Goal: Task Accomplishment & Management: Use online tool/utility

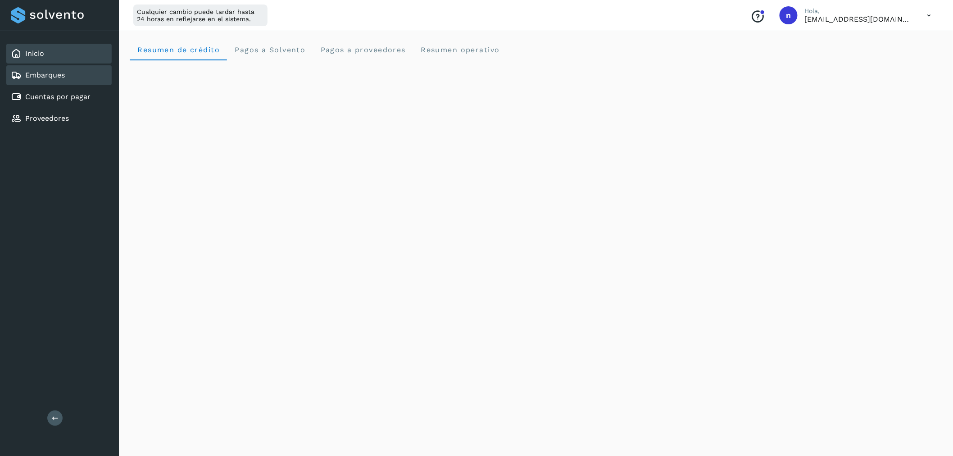
click at [63, 79] on div "Embarques" at bounding box center [38, 75] width 54 height 11
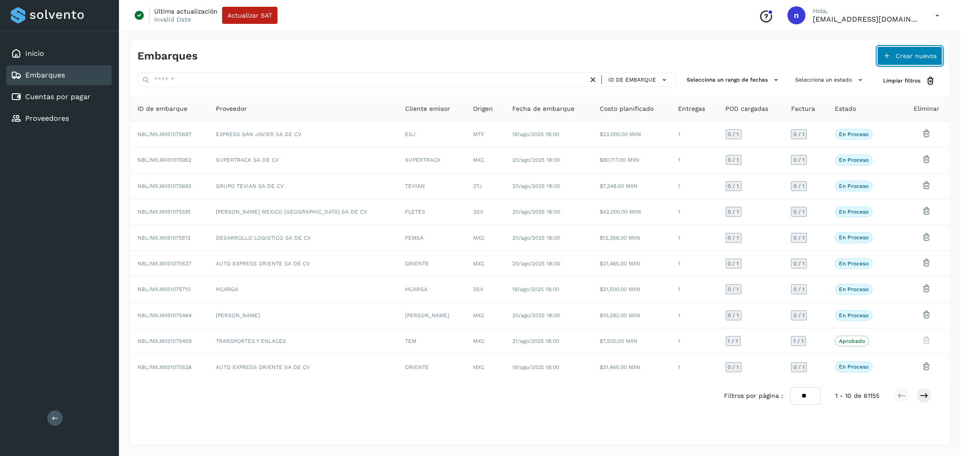
click at [889, 54] on icon at bounding box center [886, 55] width 7 height 7
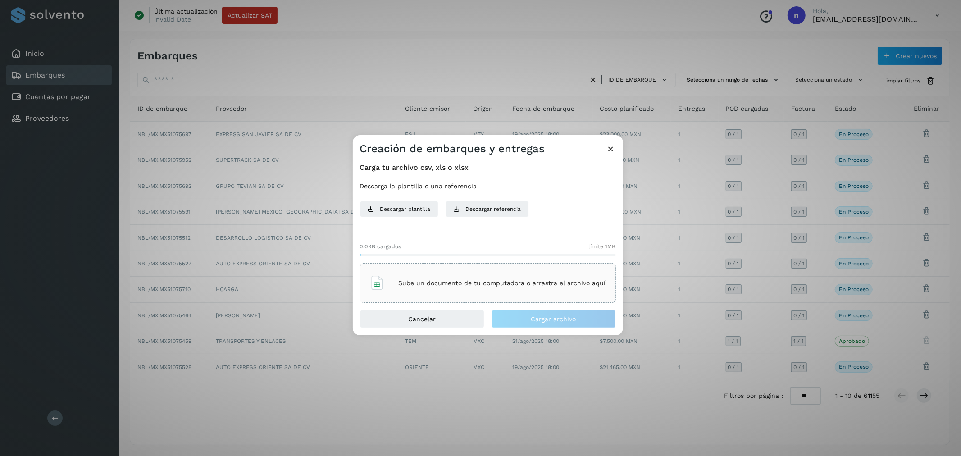
click at [505, 270] on div "Sube un documento de tu computadora o arrastra el archivo aquí" at bounding box center [488, 283] width 256 height 40
click at [580, 319] on button "Cargar archivo" at bounding box center [554, 319] width 124 height 18
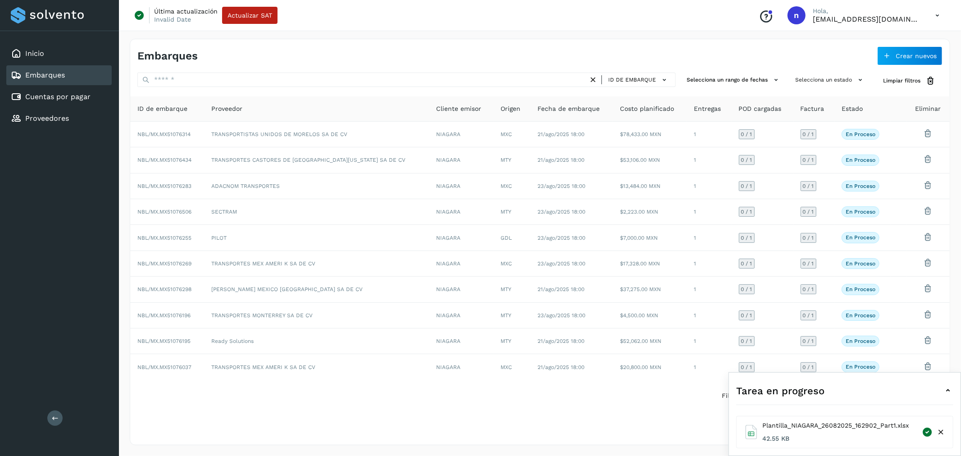
click at [947, 388] on icon at bounding box center [948, 390] width 11 height 11
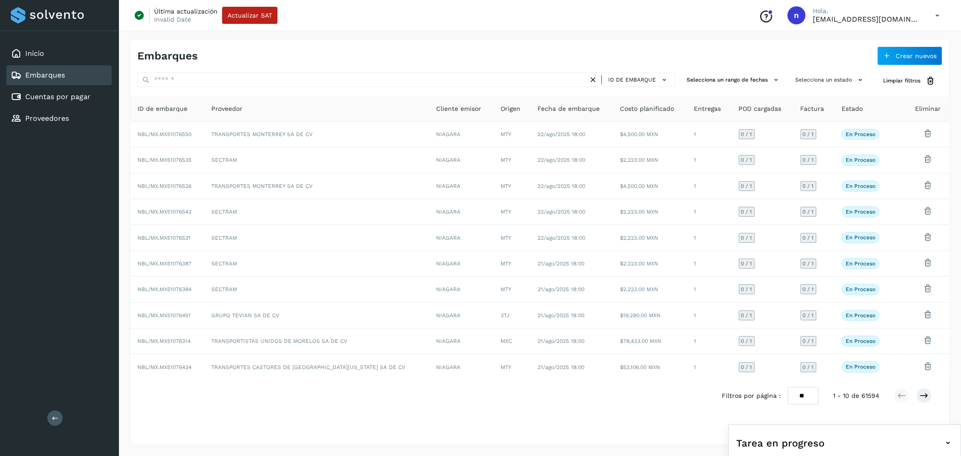
click at [935, 12] on icon at bounding box center [937, 15] width 18 height 18
click at [884, 52] on div "Cerrar sesión" at bounding box center [892, 58] width 107 height 17
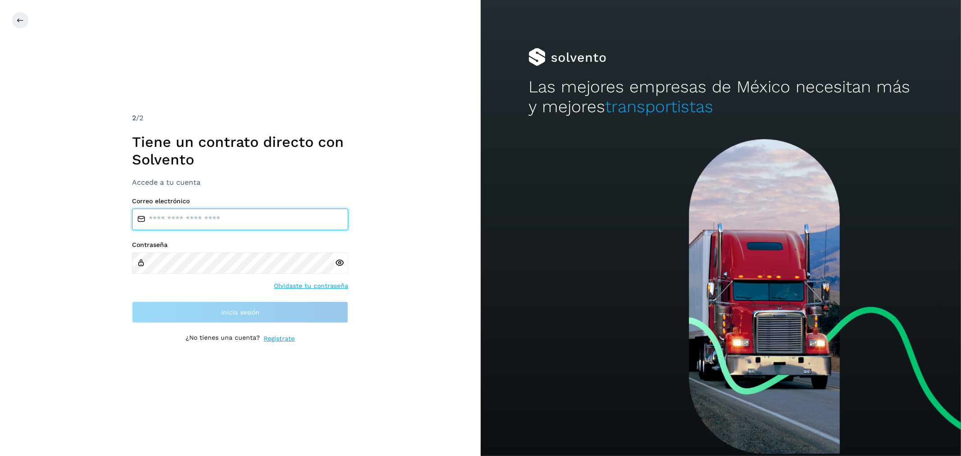
type input "**********"
